Goal: Answer question/provide support

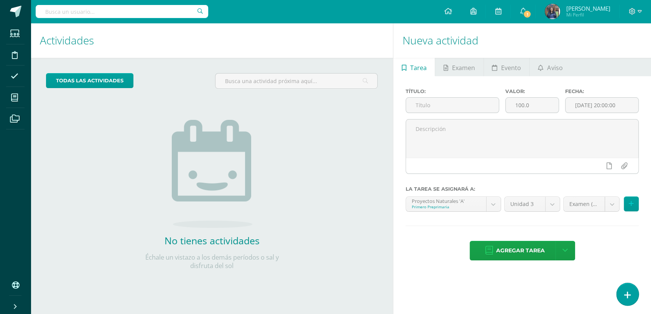
click at [633, 295] on link at bounding box center [627, 294] width 22 height 22
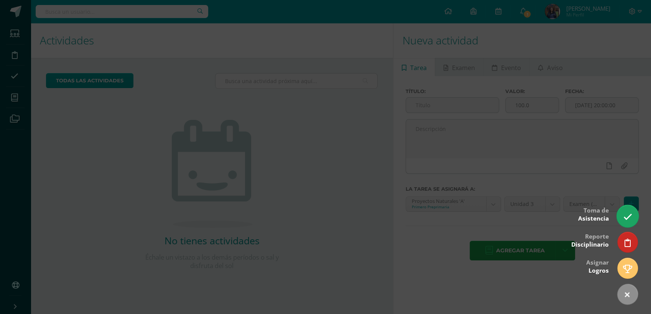
click at [623, 217] on link at bounding box center [627, 216] width 22 height 22
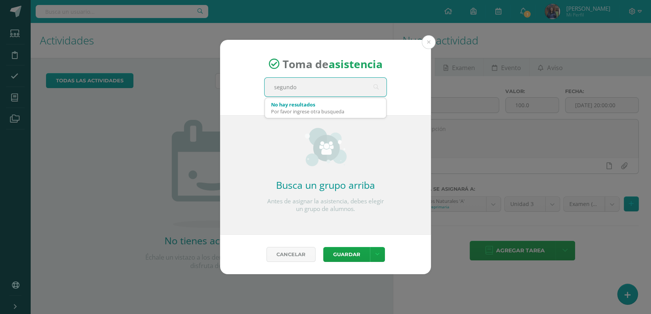
type input "segundo"
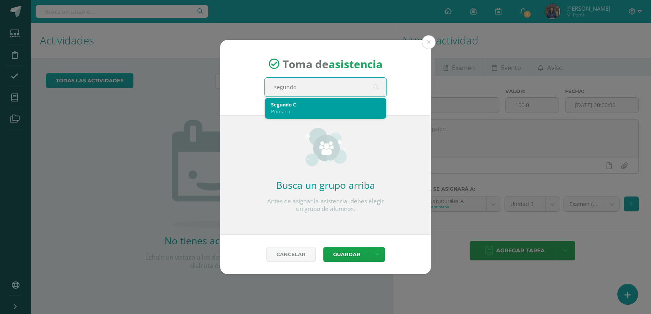
click at [319, 100] on div "Segundo C Primaria" at bounding box center [325, 108] width 109 height 20
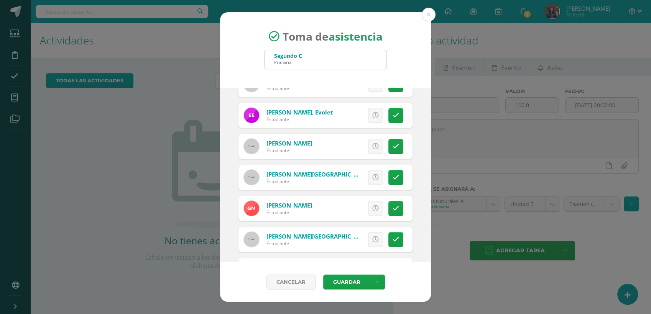
scroll to position [238, 0]
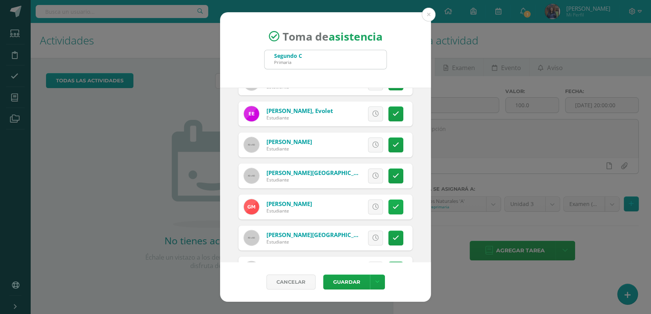
click at [388, 207] on link at bounding box center [395, 207] width 15 height 15
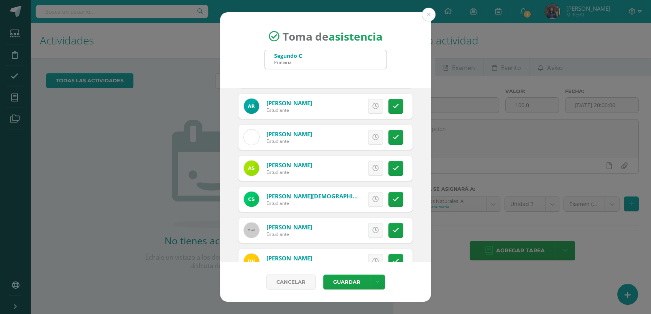
scroll to position [518, 0]
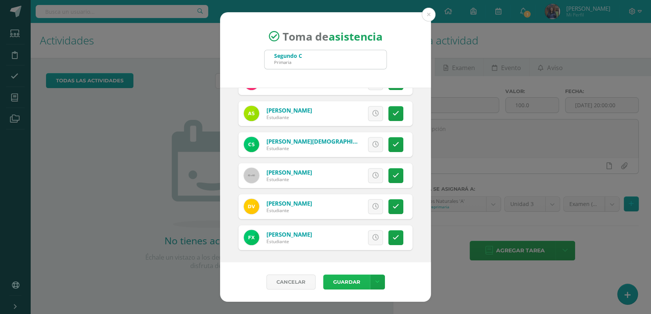
click at [344, 284] on button "Guardar" at bounding box center [346, 282] width 47 height 15
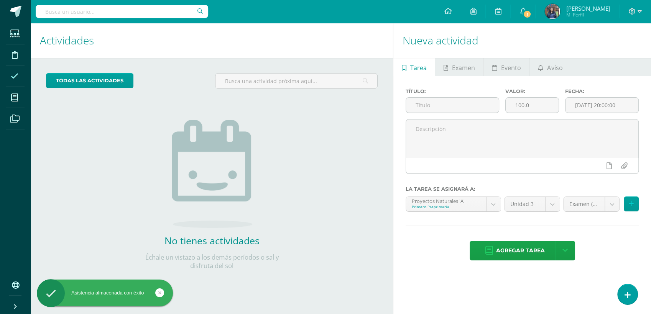
click at [23, 71] on span at bounding box center [14, 75] width 17 height 17
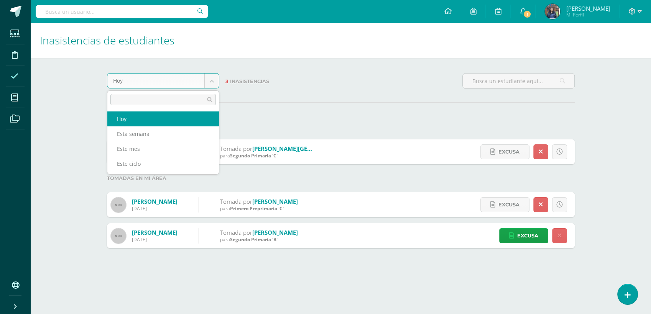
click at [215, 74] on body "Estudiantes Disciplina Asistencia Mis cursos Archivos Soporte Centro de ayuda Ú…" at bounding box center [325, 132] width 651 height 264
click at [259, 103] on body "Estudiantes Disciplina Asistencia Mis cursos Archivos Soporte Centro de ayuda Ú…" at bounding box center [325, 132] width 651 height 264
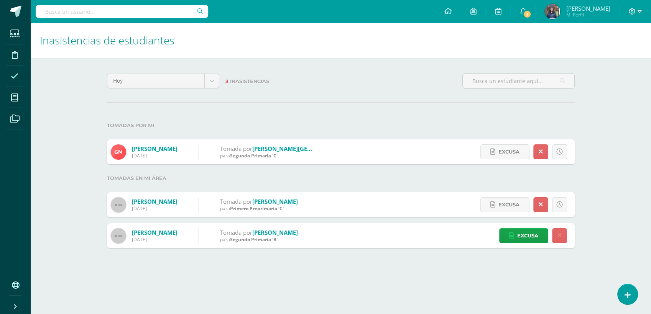
click at [447, 260] on div "Hoy Hoy Esta semana Este mes Este ciclo 3 Inasistencias Tomadas por mi Merida, …" at bounding box center [341, 161] width 498 height 206
